Goal: Task Accomplishment & Management: Complete application form

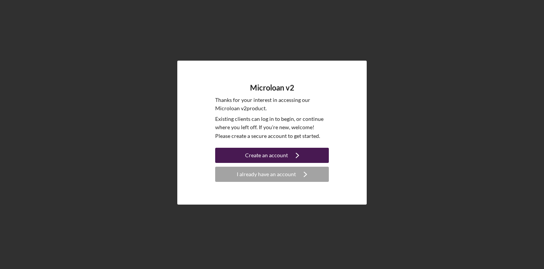
click at [281, 155] on div "Create an account" at bounding box center [266, 155] width 43 height 15
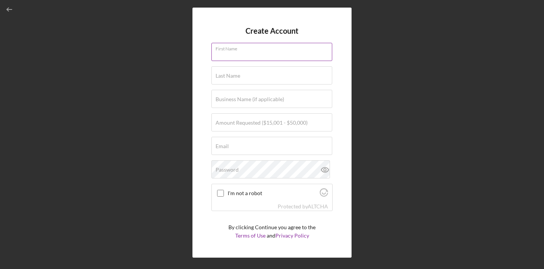
type input "[PERSON_NAME]"
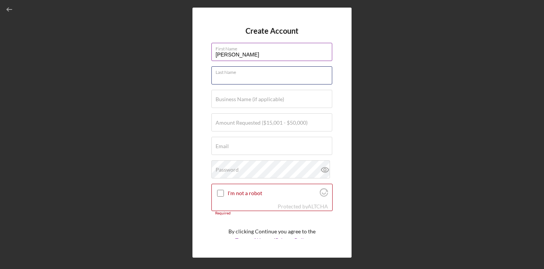
type input "[PERSON_NAME]"
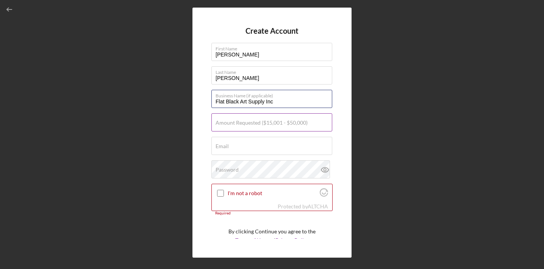
type input "Flat Black Art Supply Inc"
click at [252, 125] on label "Amount Requested ($15,001 - $50,000)" at bounding box center [261, 123] width 92 height 6
click at [252, 125] on input "Amount Requested ($15,001 - $50,000)" at bounding box center [271, 122] width 121 height 18
type input "$50,000"
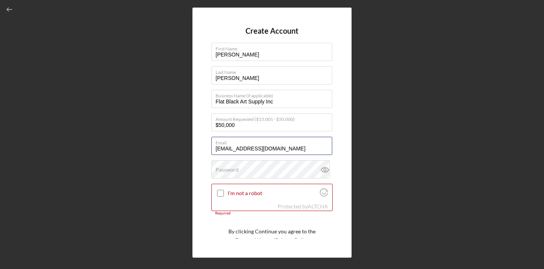
type input "[EMAIL_ADDRESS][DOMAIN_NAME]"
click at [241, 170] on div "Password" at bounding box center [271, 169] width 121 height 19
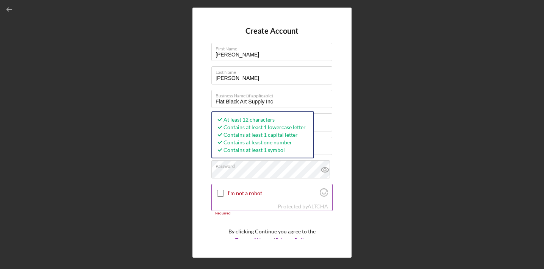
click at [220, 192] on input "I'm not a robot" at bounding box center [220, 193] width 7 height 7
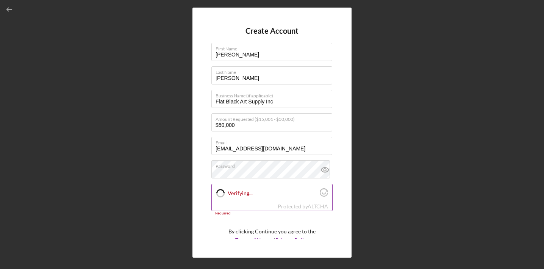
checkbox input "true"
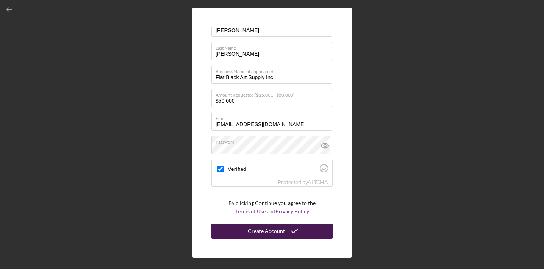
scroll to position [24, 0]
click at [262, 236] on div "Create Account" at bounding box center [266, 231] width 37 height 15
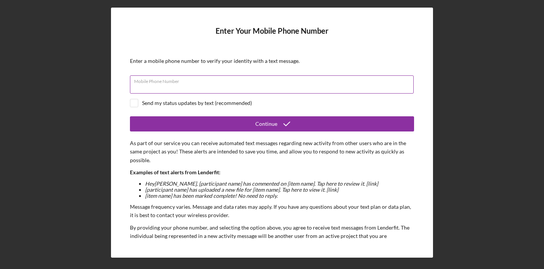
click at [208, 82] on div "Mobile Phone Number" at bounding box center [272, 84] width 284 height 19
type input "[PHONE_NUMBER]"
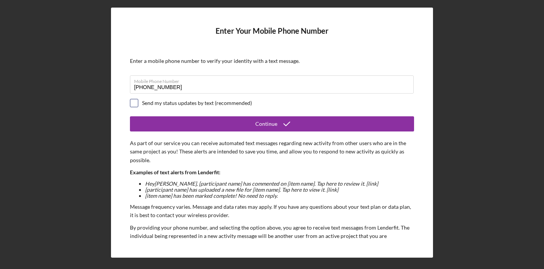
click at [133, 101] on input "checkbox" at bounding box center [134, 103] width 8 height 8
checkbox input "true"
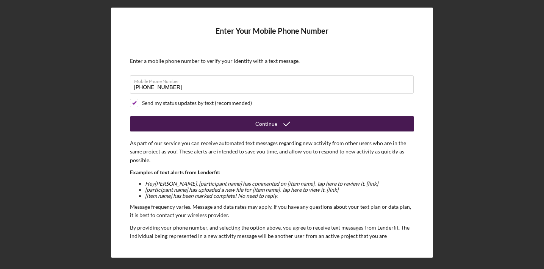
click at [230, 123] on button "Continue" at bounding box center [272, 123] width 284 height 15
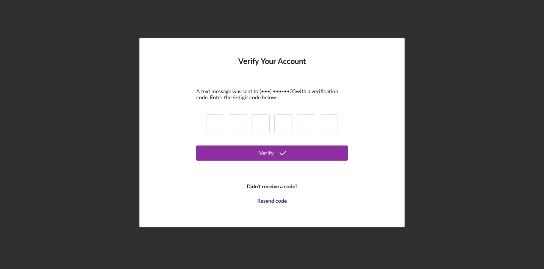
click at [219, 123] on input at bounding box center [215, 123] width 18 height 19
type input "9"
type input "7"
type input "3"
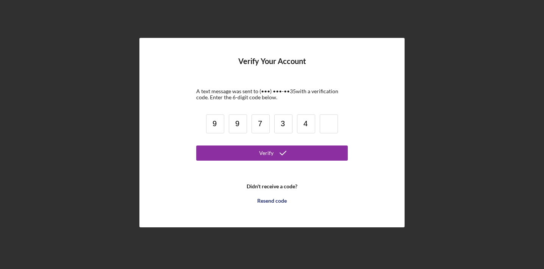
type input "4"
type input "8"
type input "4"
type input "9"
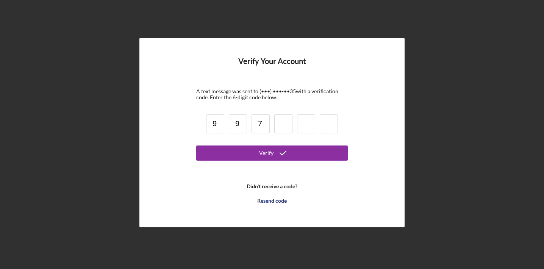
type input "7"
type input "3"
type input "4"
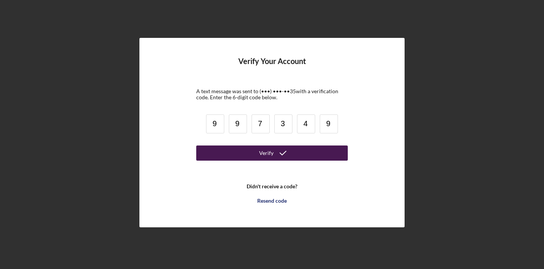
type input "9"
click at [234, 153] on button "Verify" at bounding box center [271, 152] width 151 height 15
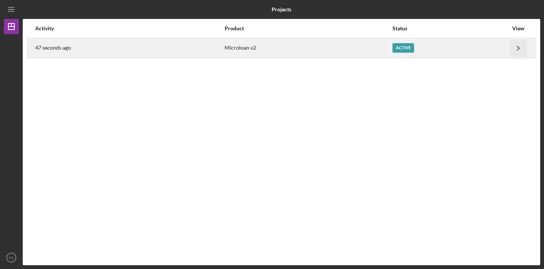
click at [520, 47] on icon "Icon/Navigate" at bounding box center [518, 47] width 17 height 17
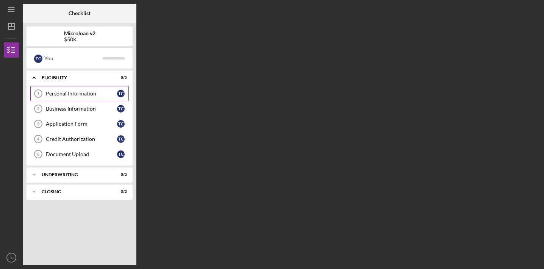
click at [52, 94] on div "Personal Information" at bounding box center [81, 94] width 71 height 6
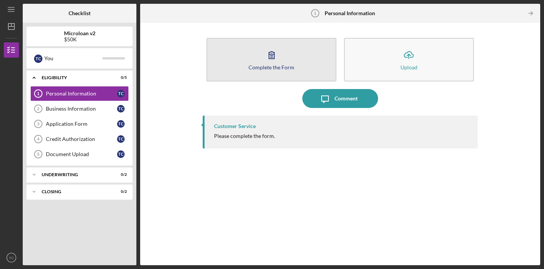
click at [268, 65] on div "Complete the Form" at bounding box center [271, 67] width 46 height 6
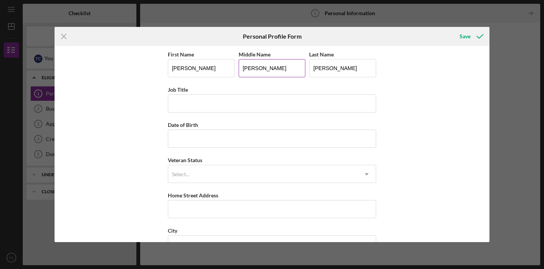
type input "[PERSON_NAME]"
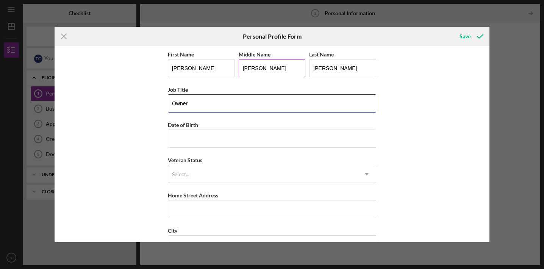
type input "Owner"
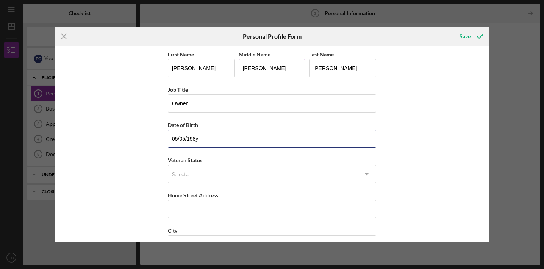
type input "[DATE]"
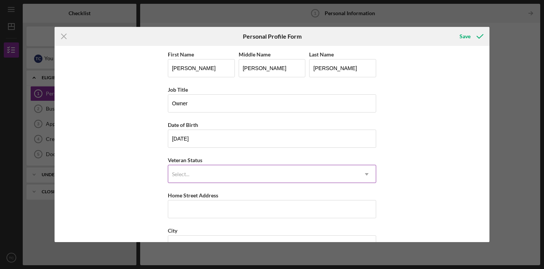
click at [275, 173] on div "Select..." at bounding box center [262, 173] width 189 height 17
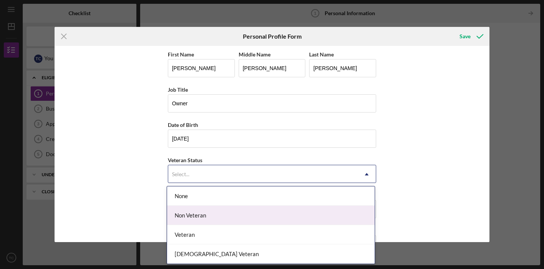
click at [262, 212] on div "Non Veteran" at bounding box center [271, 215] width 208 height 19
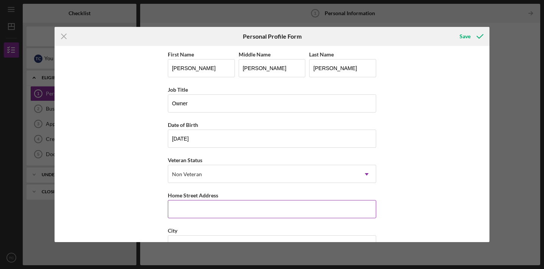
click at [253, 210] on input "Home Street Address" at bounding box center [272, 209] width 208 height 18
type input "[GEOGRAPHIC_DATA][PERSON_NAME]"
type input "La Quinta"
type input "CA"
type input "92253"
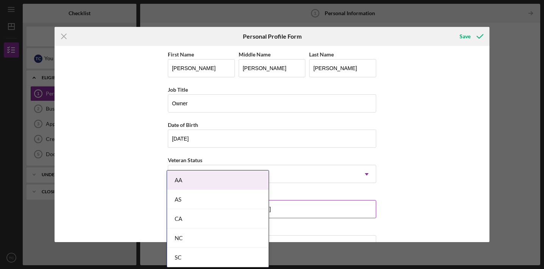
scroll to position [94, 0]
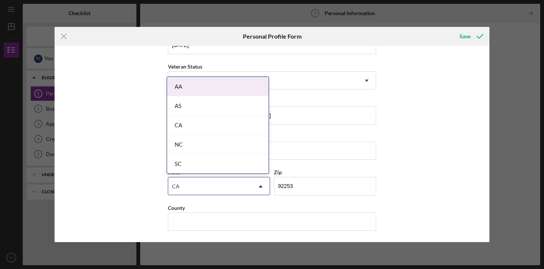
click at [212, 123] on div "CA" at bounding box center [217, 125] width 101 height 19
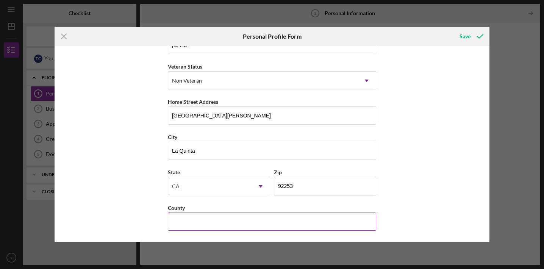
click at [282, 224] on input "County" at bounding box center [272, 221] width 208 height 18
type input "[GEOGRAPHIC_DATA]"
click at [479, 35] on icon "submit" at bounding box center [479, 36] width 19 height 19
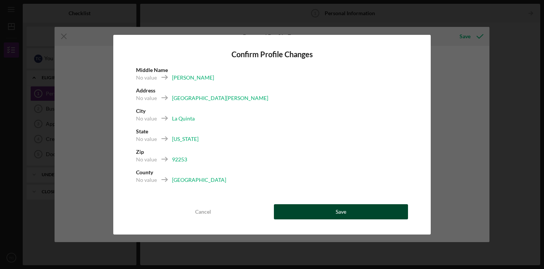
click at [367, 209] on button "Save" at bounding box center [341, 211] width 134 height 15
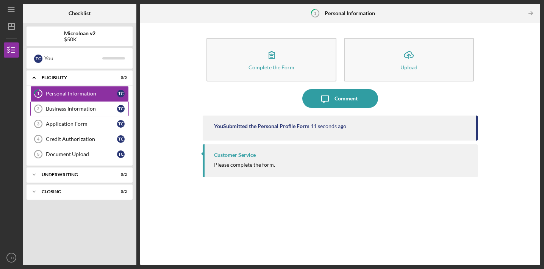
click at [73, 109] on div "Business Information" at bounding box center [81, 109] width 71 height 6
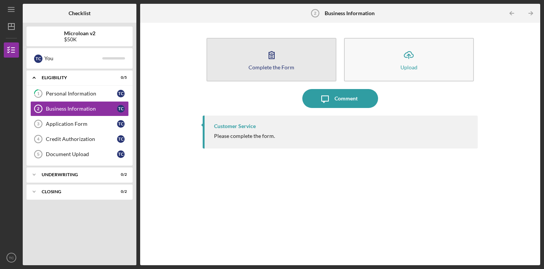
click at [270, 59] on icon "button" at bounding box center [271, 55] width 5 height 7
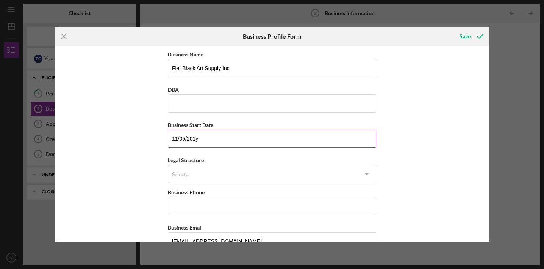
type input "[DATE]"
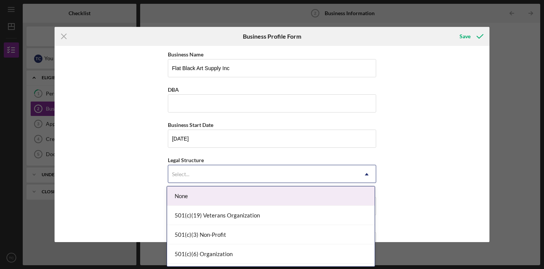
click at [228, 170] on div "Select..." at bounding box center [262, 173] width 189 height 17
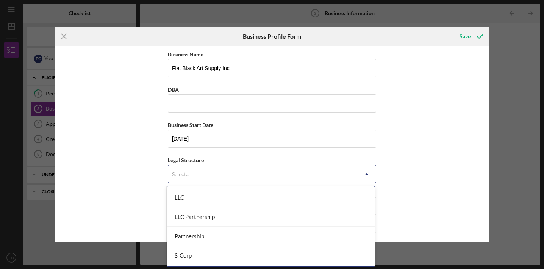
scroll to position [137, 0]
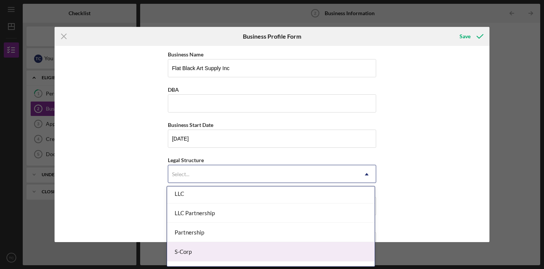
click at [234, 253] on div "S-Corp" at bounding box center [271, 251] width 208 height 19
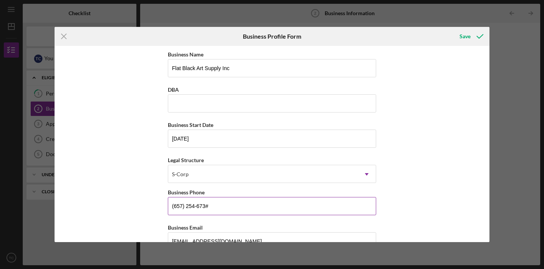
type input "[PHONE_NUMBER]"
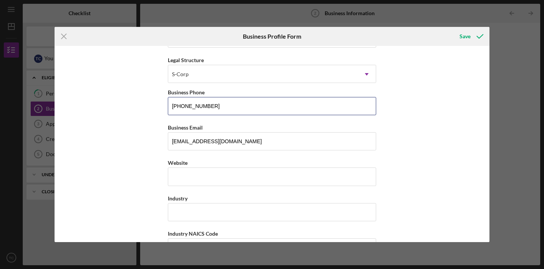
scroll to position [133, 0]
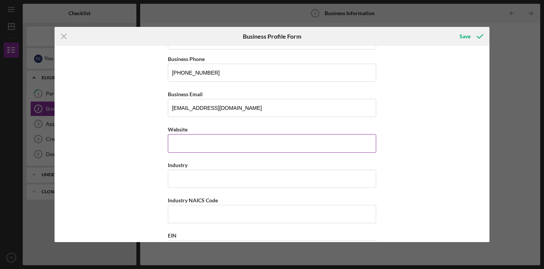
click at [340, 139] on input "Website" at bounding box center [272, 143] width 208 height 18
type input "[DOMAIN_NAME]"
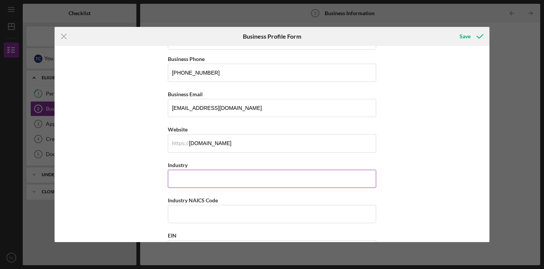
click at [311, 176] on input "Industry" at bounding box center [272, 179] width 208 height 18
type input "Retail"
click at [284, 213] on input "Industry NAICS Code" at bounding box center [272, 214] width 208 height 18
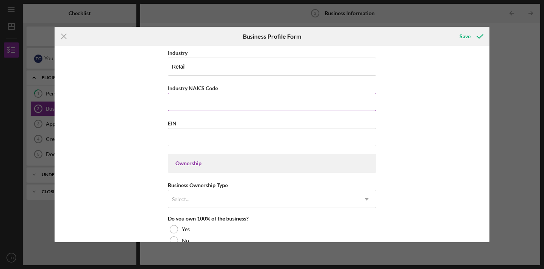
scroll to position [249, 0]
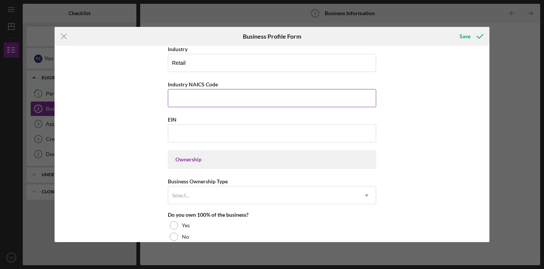
click at [199, 84] on label "Industry NAICS Code" at bounding box center [193, 84] width 50 height 6
click at [199, 89] on input "Industry NAICS Code" at bounding box center [272, 98] width 208 height 18
click at [199, 84] on label "Industry NAICS Code" at bounding box center [193, 84] width 50 height 6
click at [199, 89] on input "Industry NAICS Code" at bounding box center [272, 98] width 208 height 18
click at [199, 84] on label "Industry NAICS Code" at bounding box center [193, 84] width 50 height 6
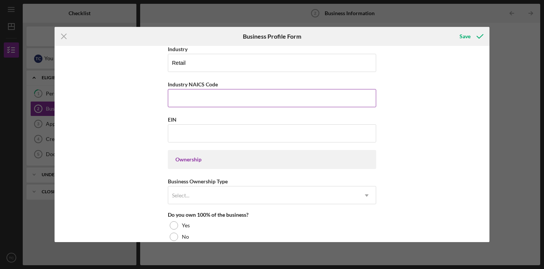
click at [199, 89] on input "Industry NAICS Code" at bounding box center [272, 98] width 208 height 18
click at [199, 84] on label "Industry NAICS Code" at bounding box center [193, 84] width 50 height 6
click at [199, 89] on input "Industry NAICS Code" at bounding box center [272, 98] width 208 height 18
type input "455219"
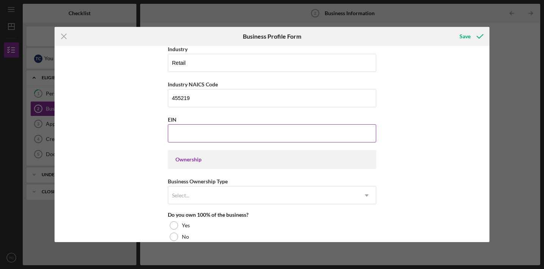
click at [363, 135] on input "EIN" at bounding box center [272, 133] width 208 height 18
type input "[US_EMPLOYER_IDENTIFICATION_NUMBER]"
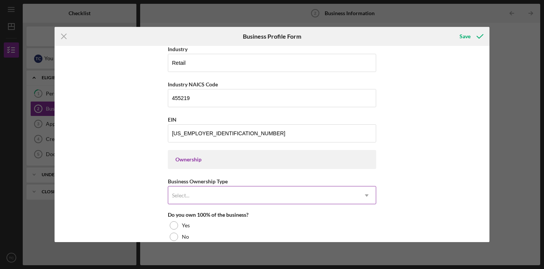
click at [242, 193] on div "Select..." at bounding box center [262, 195] width 189 height 17
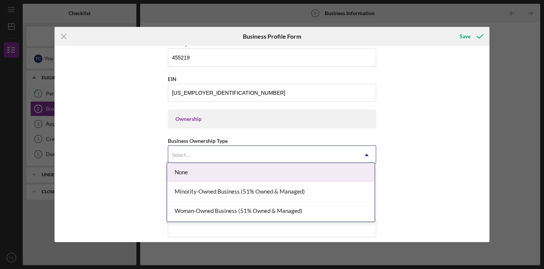
scroll to position [297, 0]
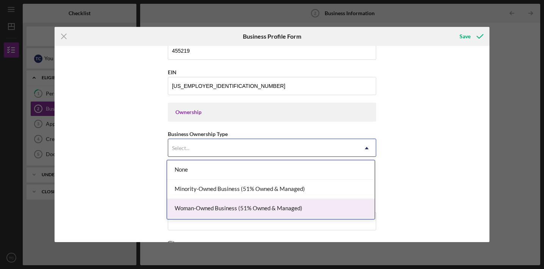
click at [243, 208] on div "Woman-Owned Business (51% Owned & Managed)" at bounding box center [271, 208] width 208 height 19
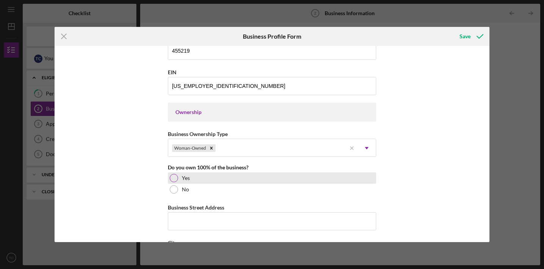
click at [172, 178] on div at bounding box center [174, 178] width 8 height 8
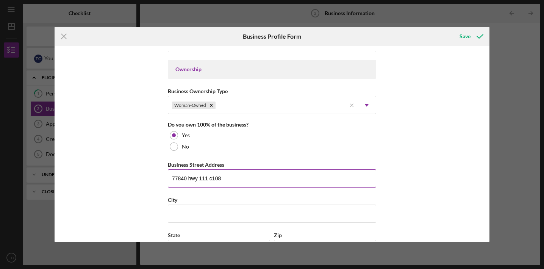
scroll to position [351, 0]
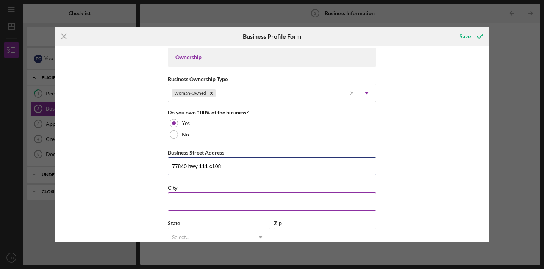
type input "77840 hwy 111 c108"
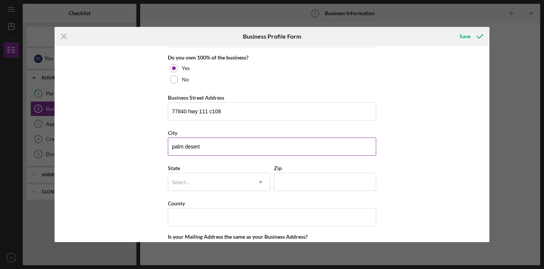
scroll to position [415, 0]
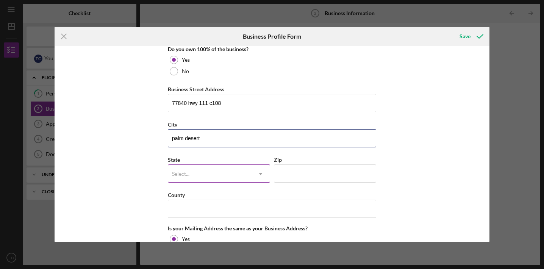
type input "palm desert"
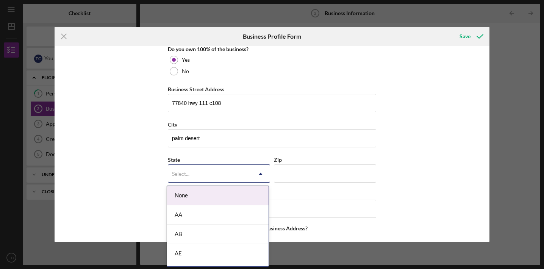
click at [185, 173] on div "Select..." at bounding box center [180, 174] width 17 height 6
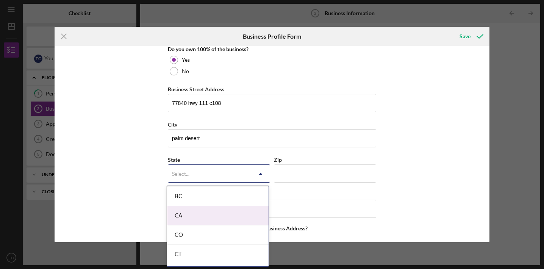
click at [194, 219] on div "CA" at bounding box center [217, 215] width 101 height 19
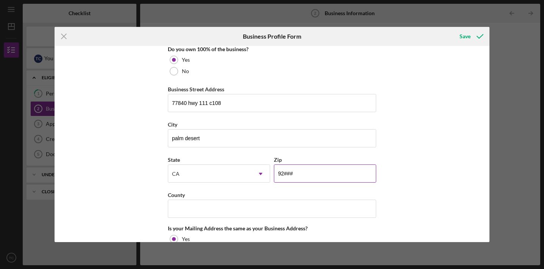
type input "922##"
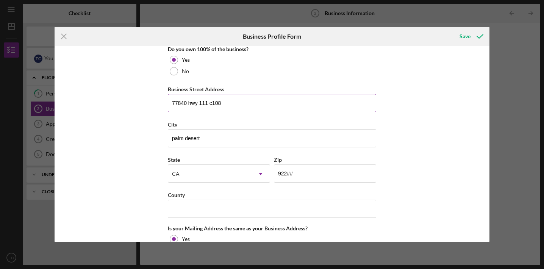
click at [176, 103] on input "77840 hwy 111 c108" at bounding box center [272, 103] width 208 height 18
type input "72840 hwy 111 c108"
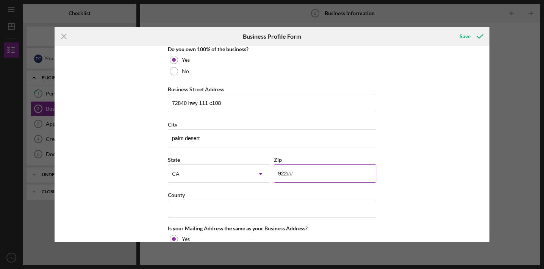
click at [304, 173] on input "922##" at bounding box center [325, 173] width 102 height 18
type input "92260"
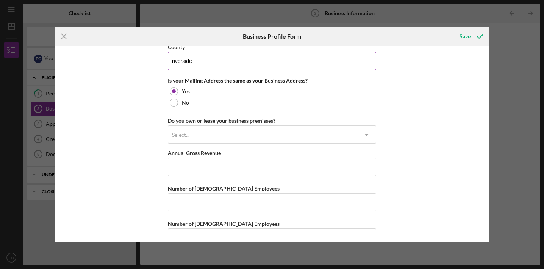
scroll to position [563, 0]
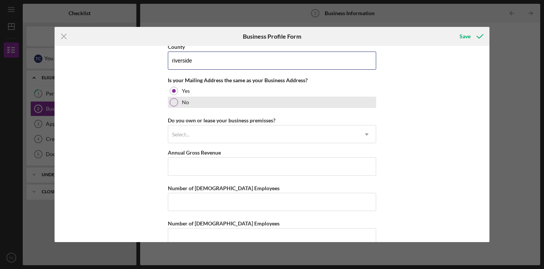
type input "riverside"
click at [171, 101] on div at bounding box center [174, 102] width 8 height 8
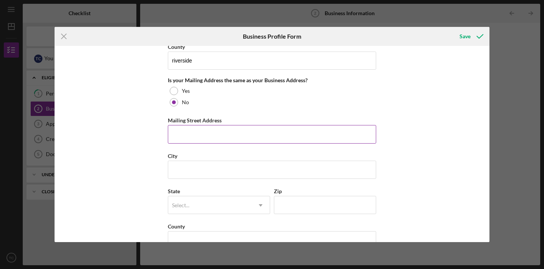
type input "[GEOGRAPHIC_DATA][PERSON_NAME]"
type input "La Quinta"
type input "CA"
type input "92253"
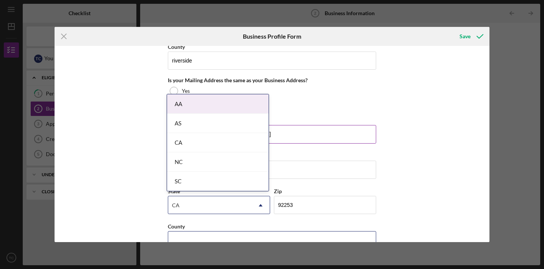
scroll to position [564, 0]
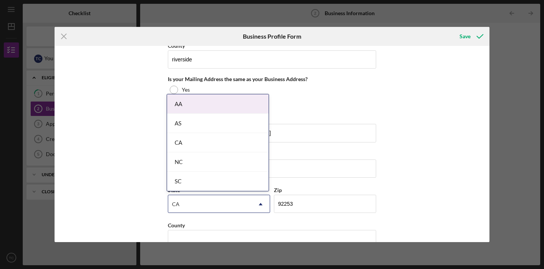
click at [188, 138] on div "CA" at bounding box center [217, 142] width 101 height 19
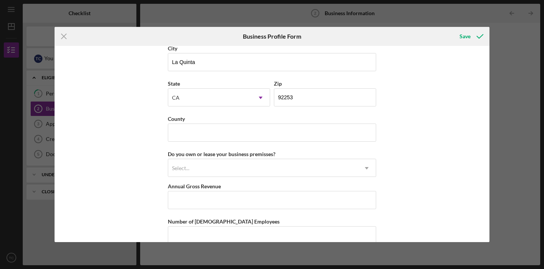
scroll to position [675, 0]
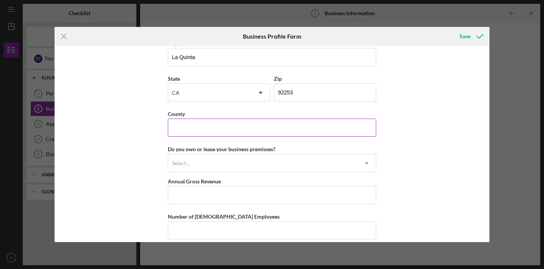
click at [187, 128] on input "County" at bounding box center [272, 128] width 208 height 18
type input "riverside"
click at [199, 165] on div "Select..." at bounding box center [262, 163] width 189 height 17
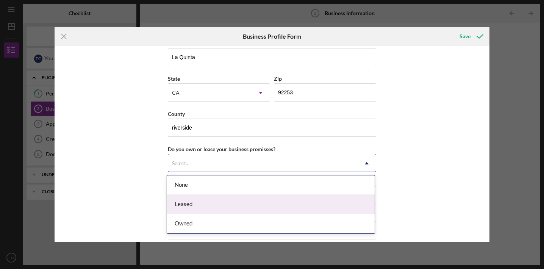
click at [191, 203] on div "Leased" at bounding box center [271, 204] width 208 height 19
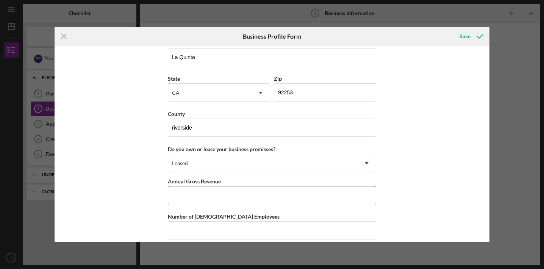
click at [196, 193] on input "Annual Gross Revenue" at bounding box center [272, 195] width 208 height 18
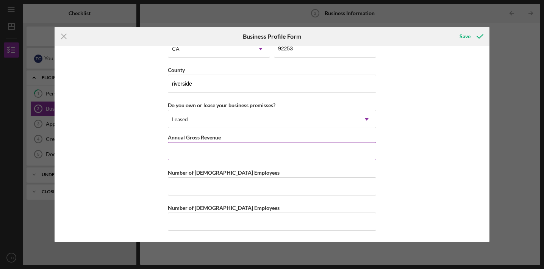
scroll to position [719, 0]
type input "$102,000"
click at [198, 187] on input "Number of [DEMOGRAPHIC_DATA] Employees" at bounding box center [272, 186] width 208 height 18
type input "0"
click at [195, 217] on input "Number of [DEMOGRAPHIC_DATA] Employees" at bounding box center [272, 221] width 208 height 18
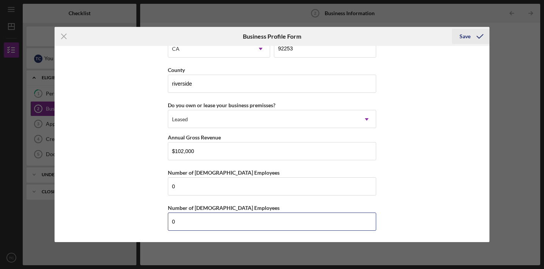
type input "0"
click at [466, 38] on div "Save" at bounding box center [464, 36] width 11 height 15
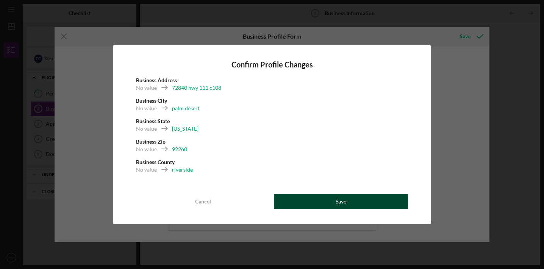
click at [347, 199] on button "Save" at bounding box center [341, 201] width 134 height 15
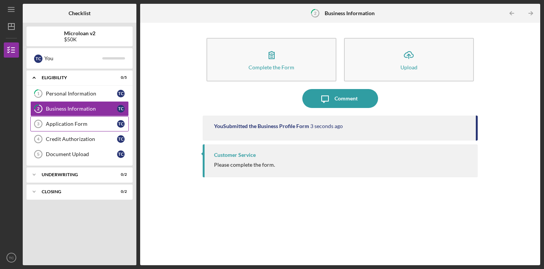
click at [65, 123] on div "Application Form" at bounding box center [81, 124] width 71 height 6
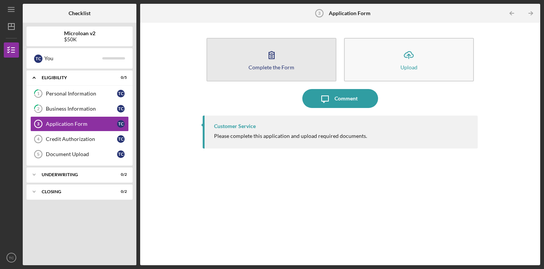
click at [284, 59] on button "Complete the Form Form" at bounding box center [271, 60] width 130 height 44
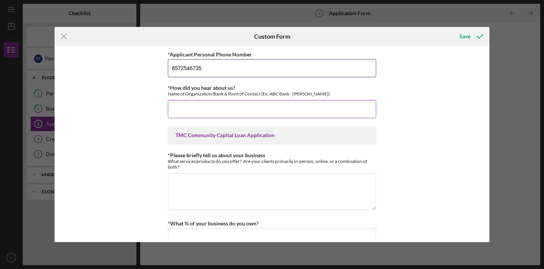
type input "6572546735"
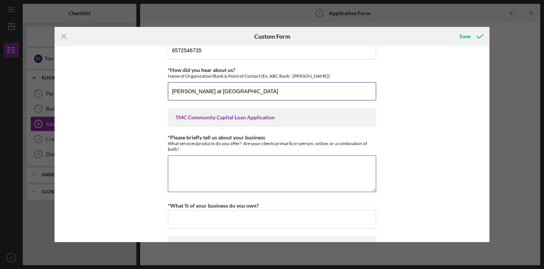
scroll to position [19, 0]
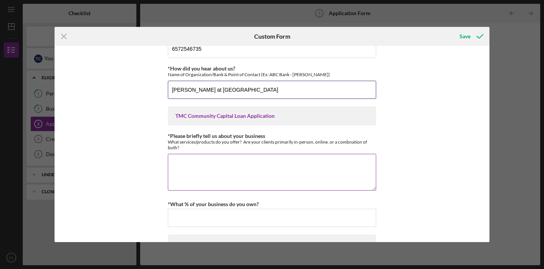
type input "[PERSON_NAME] at [GEOGRAPHIC_DATA]"
click at [323, 164] on textarea "*Please briefly tell us about your business" at bounding box center [272, 172] width 208 height 36
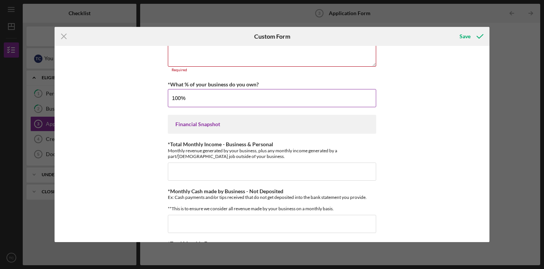
scroll to position [144, 0]
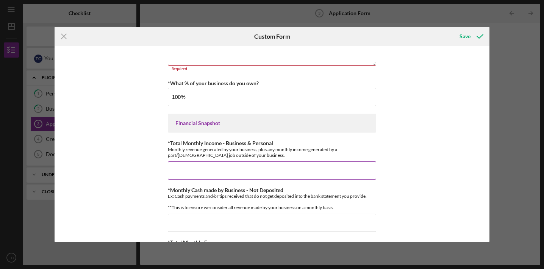
type input "100.00000%"
type input "$12,500"
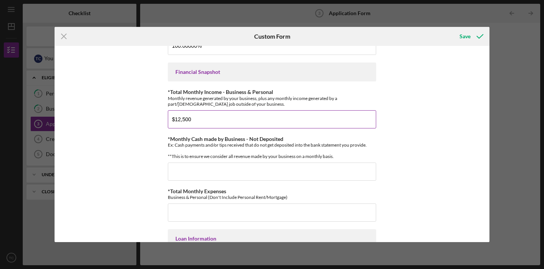
scroll to position [199, 0]
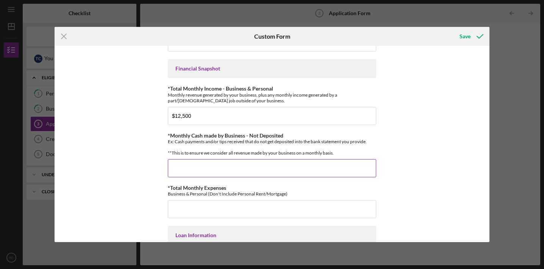
type input "$0"
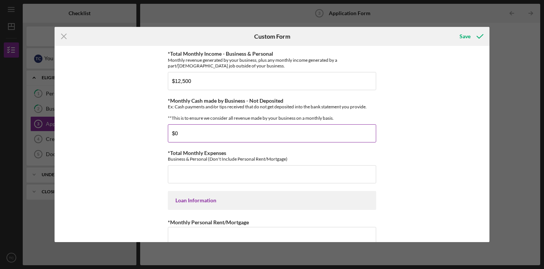
scroll to position [239, 0]
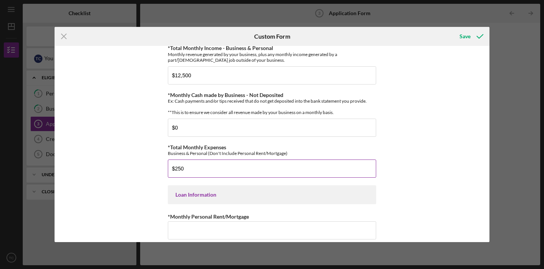
type input "$2,500"
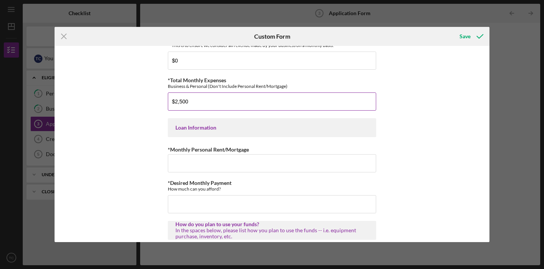
scroll to position [307, 0]
click at [223, 165] on input "*Monthly Personal Rent/Mortgage" at bounding box center [272, 163] width 208 height 18
type input "$3,800"
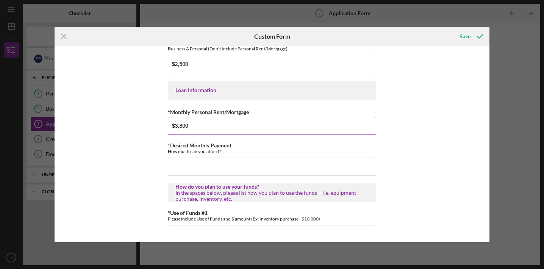
scroll to position [349, 0]
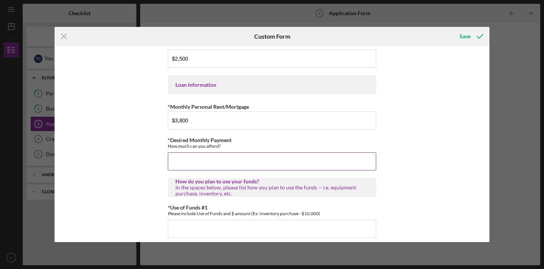
click at [177, 170] on input "*Desired Monthly Payment" at bounding box center [272, 161] width 208 height 18
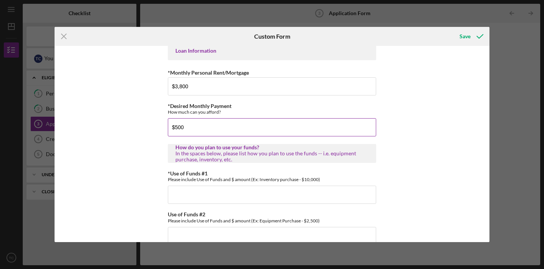
scroll to position [387, 0]
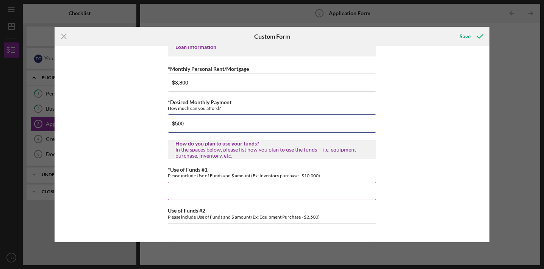
type input "$500"
click at [174, 197] on input "*Use of Funds #1" at bounding box center [272, 191] width 208 height 18
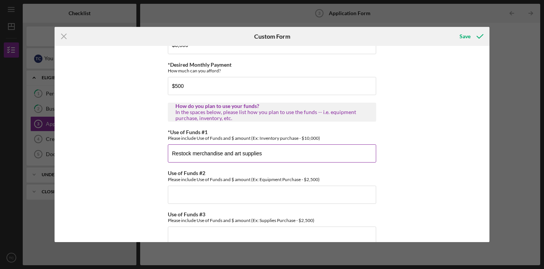
scroll to position [426, 0]
type input "Restock merchandise and art supplies"
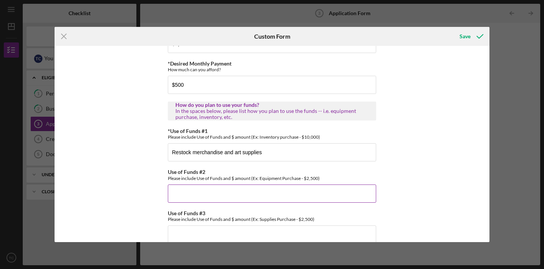
click at [182, 203] on input "Use of Funds #2" at bounding box center [272, 193] width 208 height 18
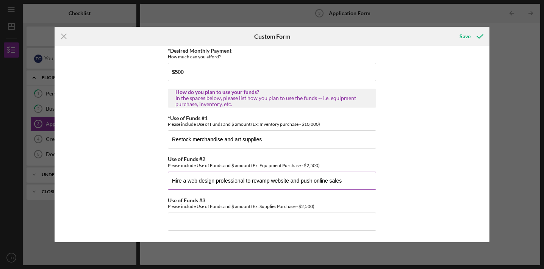
scroll to position [443, 0]
type input "Hire a web design professional to revamp website and push online sales"
click at [176, 225] on input "Use of Funds #3" at bounding box center [272, 221] width 208 height 18
click at [264, 140] on input "Restock merchandise and art supplies" at bounding box center [272, 139] width 208 height 18
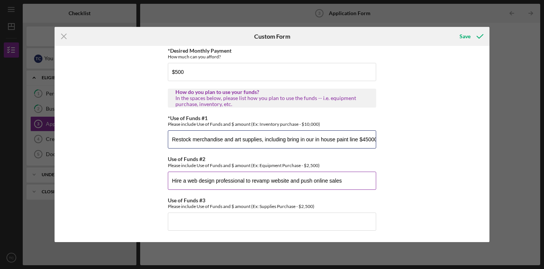
type input "Restock merchandise and art supplies, including bring in our in house paint lin…"
click at [356, 184] on input "Hire a web design professional to revamp website and push online sales" at bounding box center [272, 181] width 208 height 18
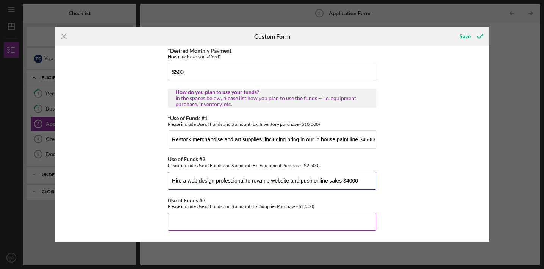
type input "Hire a web design professional to revamp website and push online sales $4000"
click at [318, 222] on input "Use of Funds #3" at bounding box center [272, 221] width 208 height 18
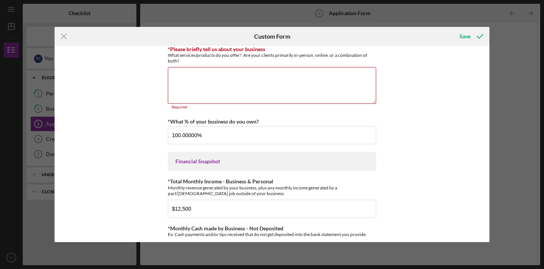
scroll to position [79, 0]
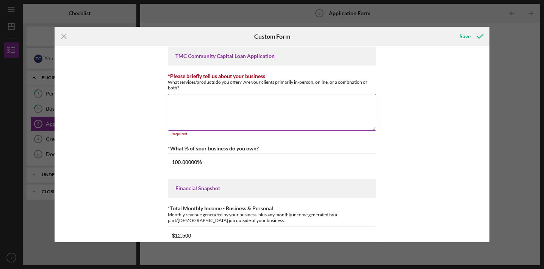
type input "Hire a [DEMOGRAPHIC_DATA] and cover their firs month of pay $1000"
click at [320, 103] on textarea "*Please briefly tell us about your business" at bounding box center [272, 112] width 208 height 36
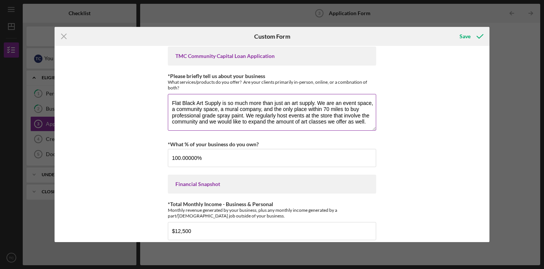
click at [220, 110] on textarea "Flat Black Art Supply is so much more than just an art supply. We are an event …" at bounding box center [272, 112] width 208 height 36
click at [254, 127] on textarea "Flat Black Art Supply is so much more than just an art supply. We are an event …" at bounding box center [272, 112] width 208 height 36
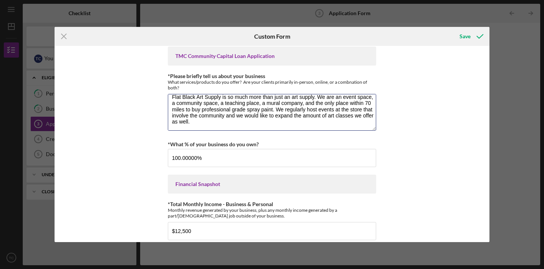
scroll to position [6, 0]
type textarea "Flat Black Art Supply is so much more than just an art supply. We are an event …"
click at [464, 34] on div "Save" at bounding box center [464, 36] width 11 height 15
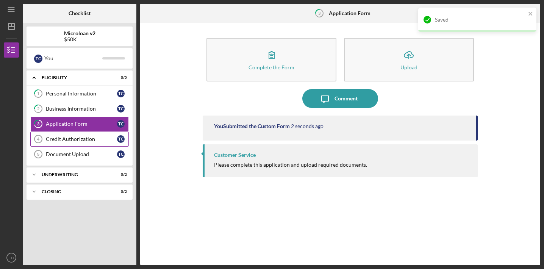
click at [101, 138] on div "Credit Authorization" at bounding box center [81, 139] width 71 height 6
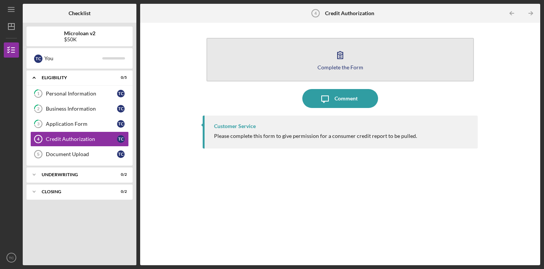
click at [324, 64] on div "Complete the Form" at bounding box center [340, 67] width 46 height 6
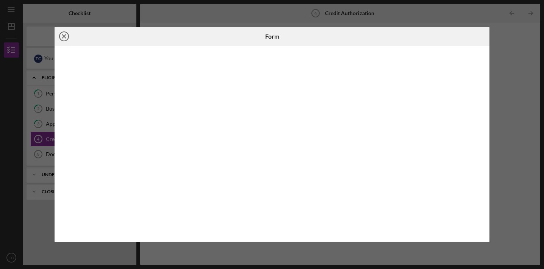
click at [64, 34] on icon "Icon/Close" at bounding box center [64, 36] width 19 height 19
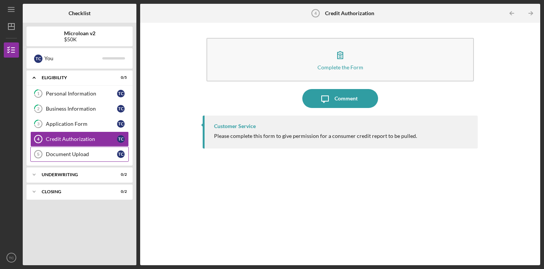
click at [61, 154] on div "Document Upload" at bounding box center [81, 154] width 71 height 6
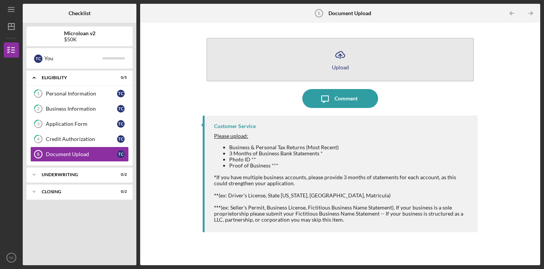
click at [322, 68] on button "Icon/Upload Upload" at bounding box center [339, 60] width 267 height 44
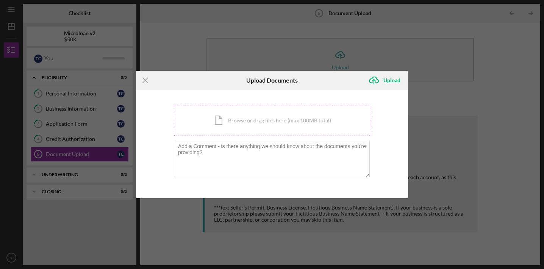
click at [289, 120] on div "Icon/Document Browse or drag files here (max 100MB total) Tap to choose files o…" at bounding box center [272, 120] width 196 height 31
click at [285, 119] on div "Icon/Document Browse or drag files here (max 100MB total) Tap to choose files o…" at bounding box center [272, 120] width 196 height 31
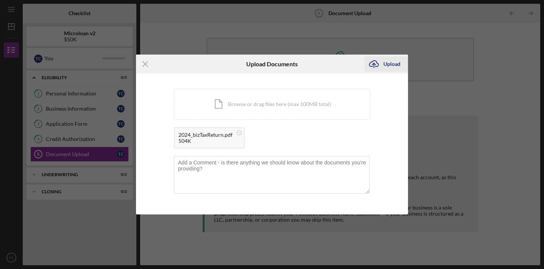
click at [390, 64] on div "Upload" at bounding box center [391, 63] width 17 height 15
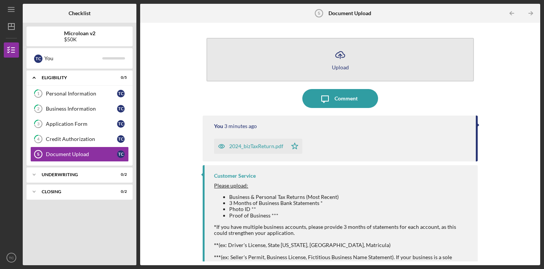
click at [359, 64] on button "Icon/Upload Upload" at bounding box center [339, 60] width 267 height 44
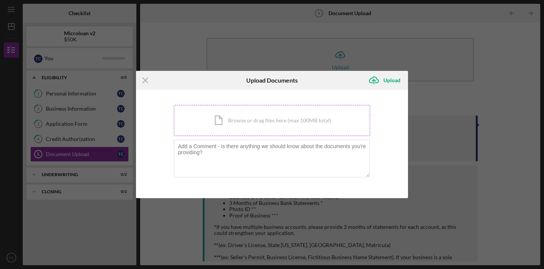
click at [287, 131] on div "Icon/Document Browse or drag files here (max 100MB total) Tap to choose files o…" at bounding box center [272, 120] width 196 height 31
click at [333, 124] on div "Icon/Document Browse or drag files here (max 100MB total) Tap to choose files o…" at bounding box center [272, 120] width 196 height 31
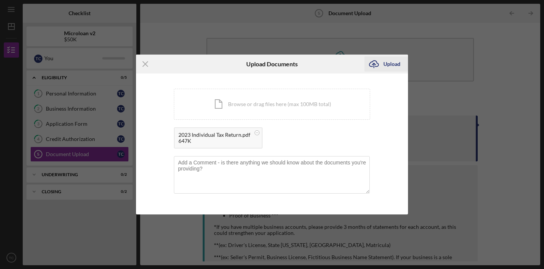
click at [396, 64] on div "Upload" at bounding box center [391, 63] width 17 height 15
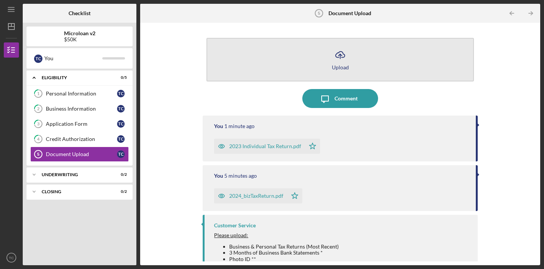
click at [345, 70] on button "Icon/Upload Upload" at bounding box center [339, 60] width 267 height 44
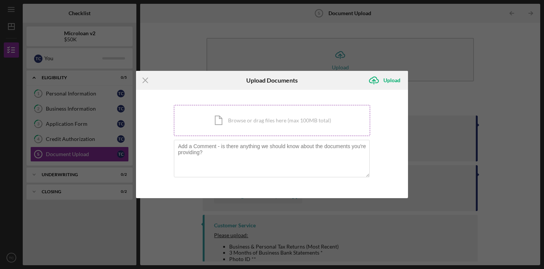
click at [284, 123] on div "Icon/Document Browse or drag files here (max 100MB total) Tap to choose files o…" at bounding box center [272, 120] width 196 height 31
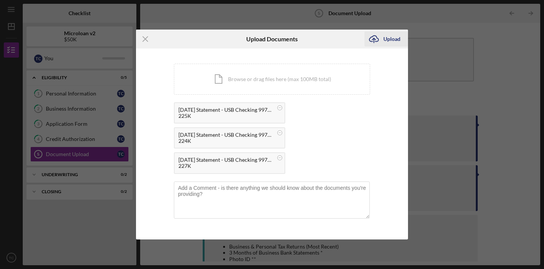
click at [391, 37] on div "Upload" at bounding box center [391, 38] width 17 height 15
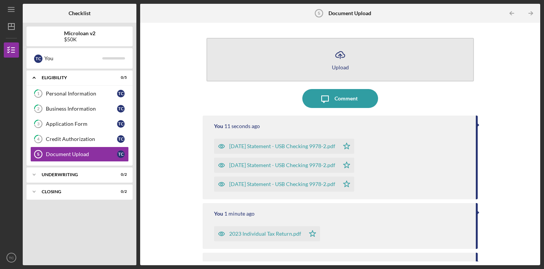
click at [341, 55] on icon "Icon/Upload" at bounding box center [340, 54] width 19 height 19
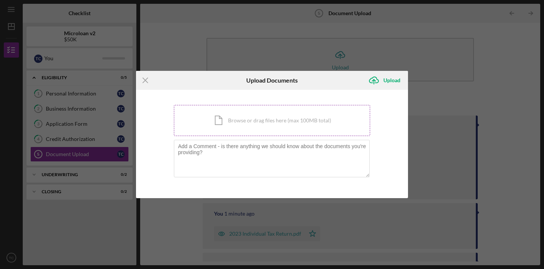
click at [275, 118] on div "Icon/Document Browse or drag files here (max 100MB total) Tap to choose files o…" at bounding box center [272, 120] width 196 height 31
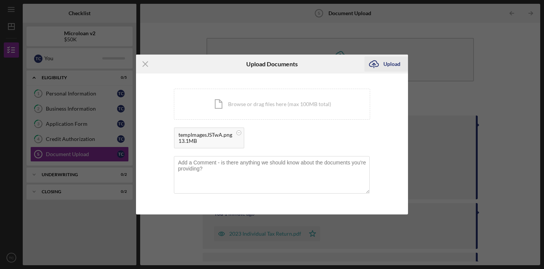
click at [394, 63] on div "Upload" at bounding box center [391, 63] width 17 height 15
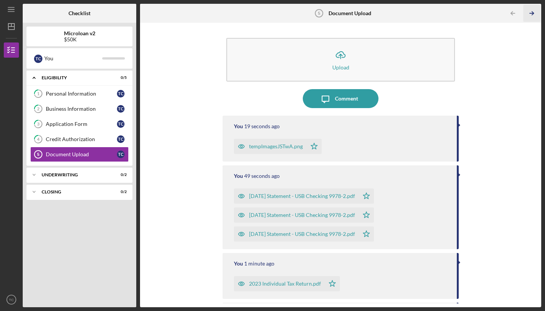
click at [533, 12] on polyline "button" at bounding box center [533, 13] width 2 height 3
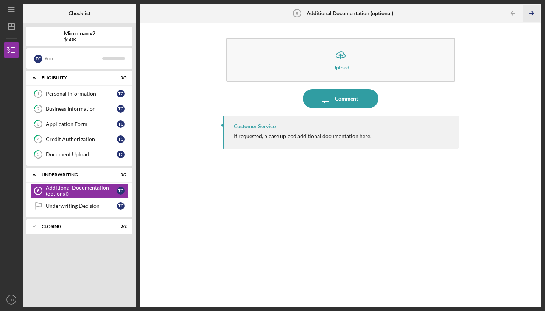
click at [533, 12] on polyline "button" at bounding box center [533, 13] width 2 height 3
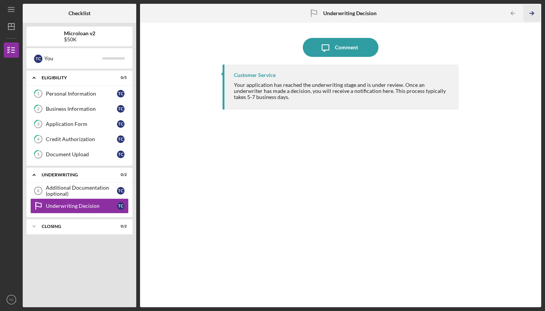
click at [533, 10] on icon "Icon/Table Pagination Arrow" at bounding box center [531, 13] width 17 height 17
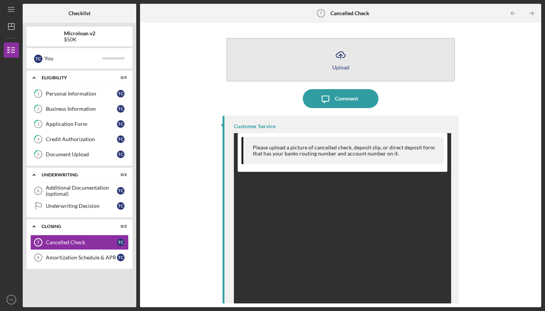
click at [333, 62] on icon "Icon/Upload" at bounding box center [340, 54] width 19 height 19
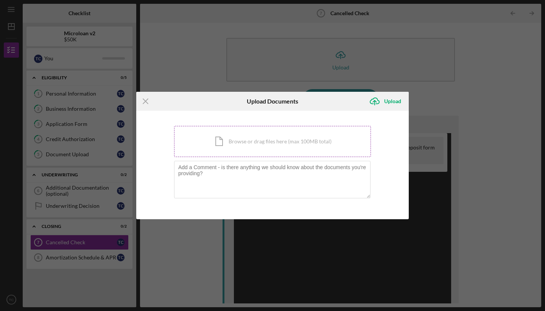
click at [299, 139] on div "Icon/Document Browse or drag files here (max 100MB total) Tap to choose files o…" at bounding box center [272, 141] width 197 height 31
click at [293, 143] on div "Icon/Document Browse or drag files here (max 100MB total) Tap to choose files o…" at bounding box center [272, 141] width 197 height 31
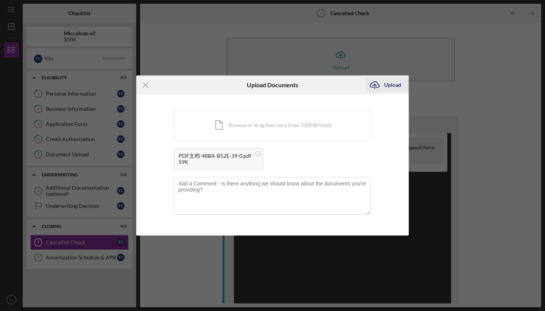
click at [393, 83] on div "Upload" at bounding box center [392, 84] width 17 height 15
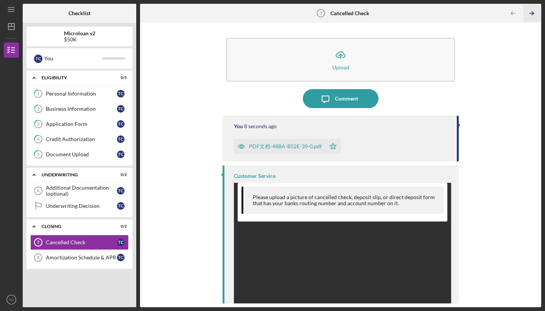
click at [532, 14] on icon "Icon/Table Pagination Arrow" at bounding box center [531, 13] width 17 height 17
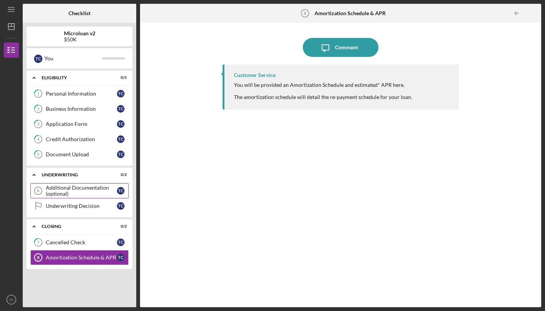
click at [85, 189] on div "Additional Documentation (optional)" at bounding box center [81, 190] width 71 height 12
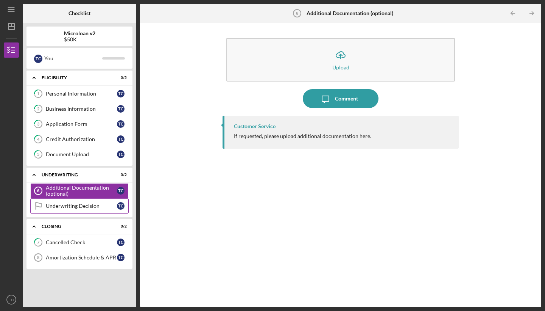
click at [80, 204] on div "Underwriting Decision" at bounding box center [81, 206] width 71 height 6
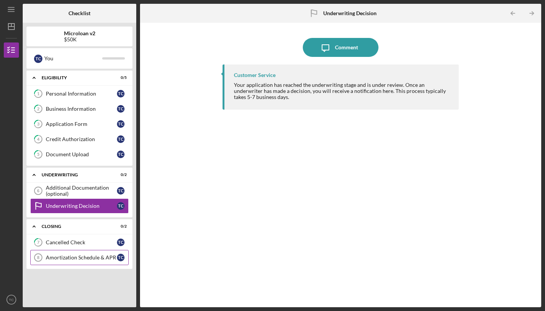
click at [86, 256] on div "Amortization Schedule & APR" at bounding box center [81, 257] width 71 height 6
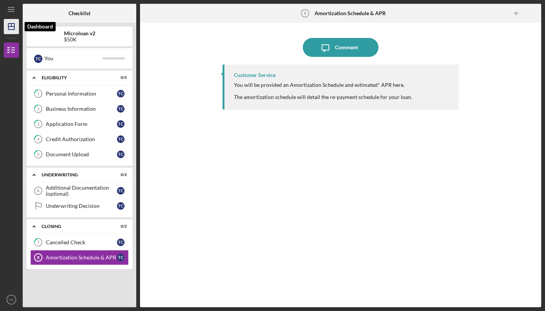
click at [7, 26] on icon "Icon/Dashboard" at bounding box center [11, 26] width 19 height 19
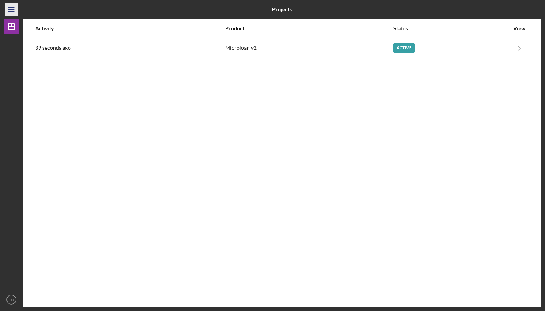
click at [9, 8] on icon "Icon/Menu" at bounding box center [11, 9] width 17 height 17
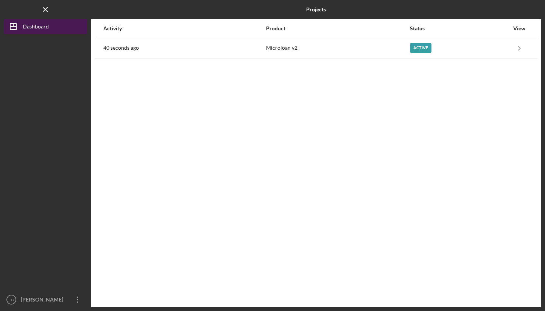
click at [34, 25] on div "Dashboard" at bounding box center [36, 27] width 26 height 17
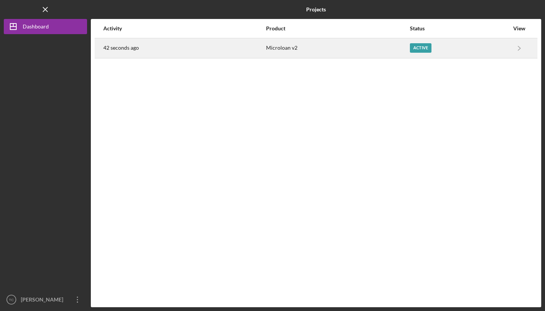
click at [420, 50] on div "Active" at bounding box center [421, 47] width 22 height 9
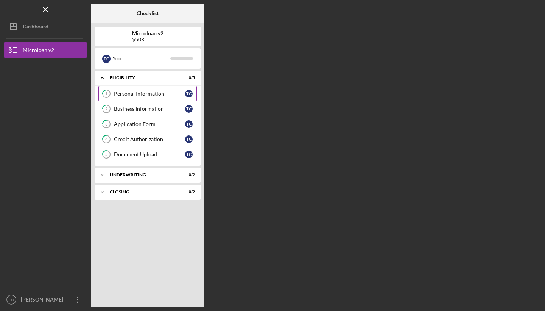
click at [172, 93] on div "Personal Information" at bounding box center [149, 94] width 71 height 6
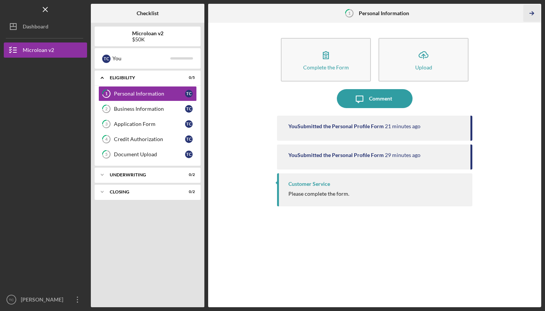
click at [533, 11] on icon "Icon/Table Pagination Arrow" at bounding box center [531, 13] width 17 height 17
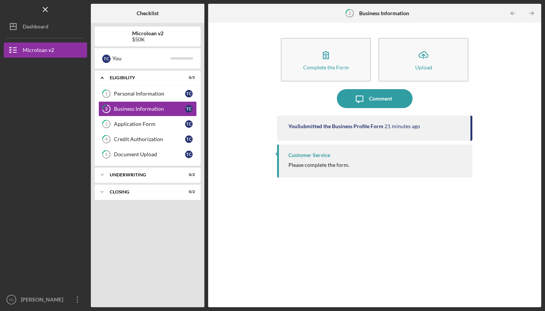
click at [533, 11] on icon "Icon/Table Pagination Arrow" at bounding box center [531, 13] width 17 height 17
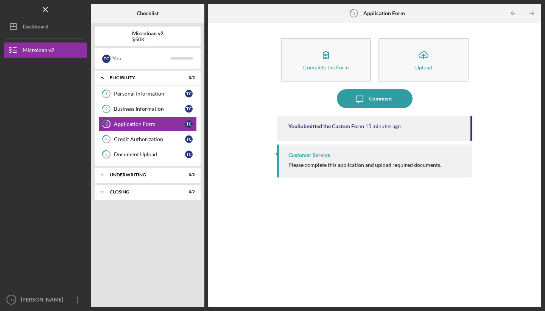
click at [533, 11] on icon "Icon/Table Pagination Arrow" at bounding box center [531, 13] width 17 height 17
